Goal: Find specific page/section: Find specific page/section

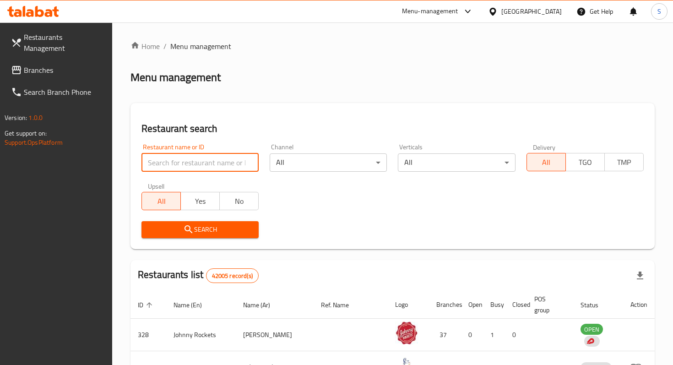
click at [158, 169] on input "search" at bounding box center [200, 162] width 117 height 18
type input "the masked chef"
click button "Search" at bounding box center [200, 229] width 117 height 17
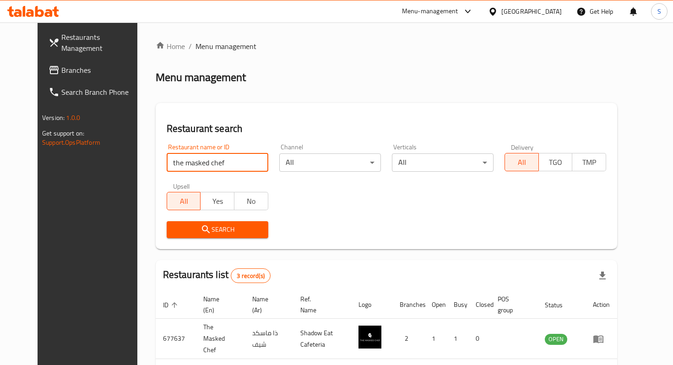
scroll to position [101, 0]
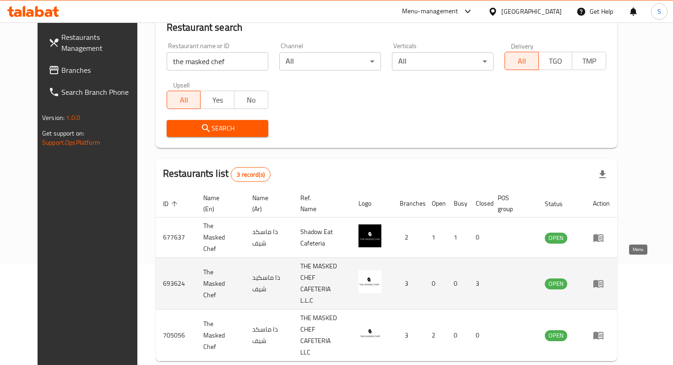
click at [604, 278] on icon "enhanced table" at bounding box center [598, 283] width 11 height 11
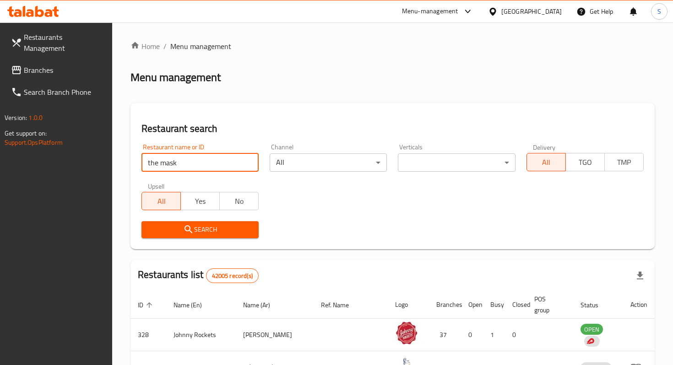
scroll to position [101, 0]
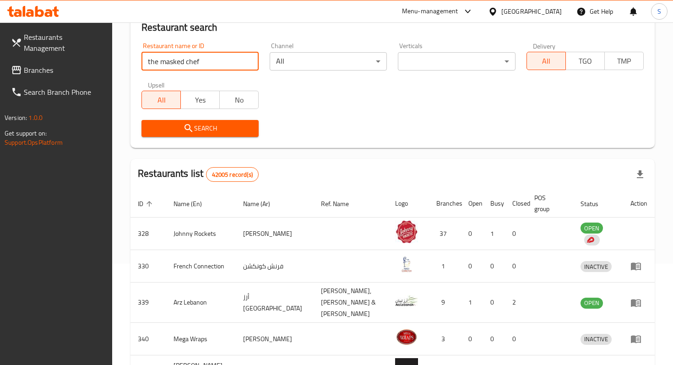
type input "the masked chef"
click button "Search" at bounding box center [200, 128] width 117 height 17
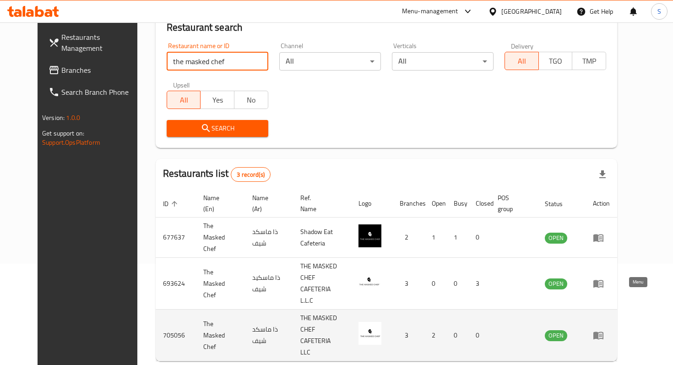
click at [604, 332] on icon "enhanced table" at bounding box center [599, 336] width 10 height 8
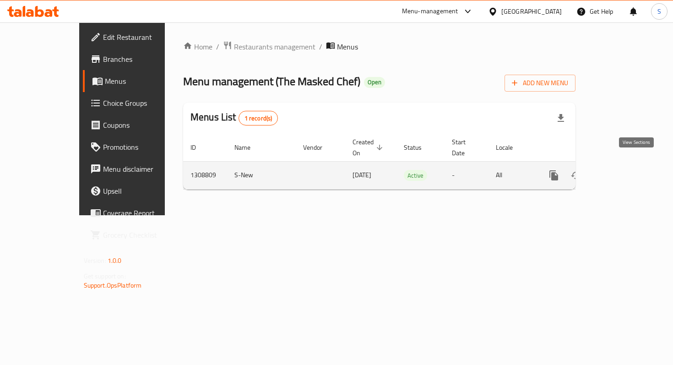
click at [624, 171] on icon "enhanced table" at bounding box center [620, 175] width 8 height 8
